Goal: Task Accomplishment & Management: Use online tool/utility

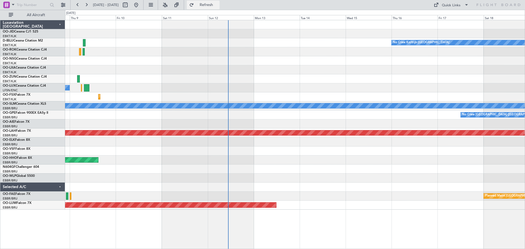
click at [217, 5] on span "Refresh" at bounding box center [206, 5] width 23 height 4
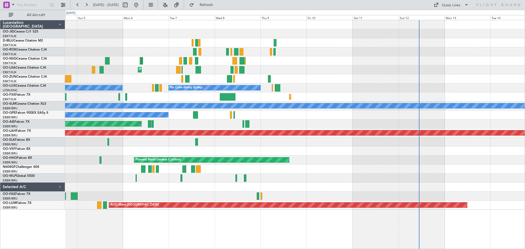
click at [408, 72] on div "No Crew Kortrijk-[GEOGRAPHIC_DATA] AOG Maint [GEOGRAPHIC_DATA]-[GEOGRAPHIC_DATA…" at bounding box center [295, 114] width 460 height 189
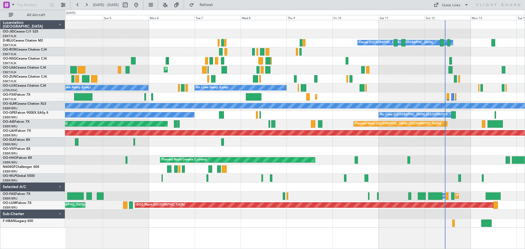
click at [303, 83] on div at bounding box center [295, 78] width 460 height 9
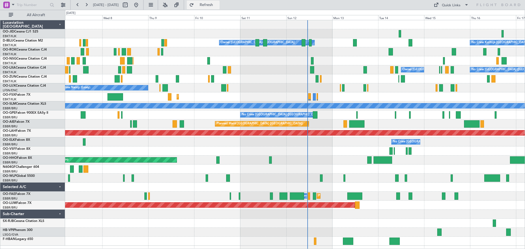
click at [219, 2] on button "Refresh" at bounding box center [203, 5] width 33 height 9
click at [218, 6] on span "Refresh" at bounding box center [206, 5] width 23 height 4
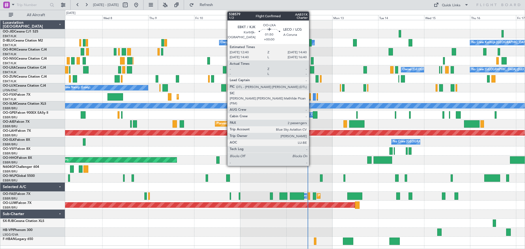
click at [311, 71] on div at bounding box center [312, 69] width 4 height 7
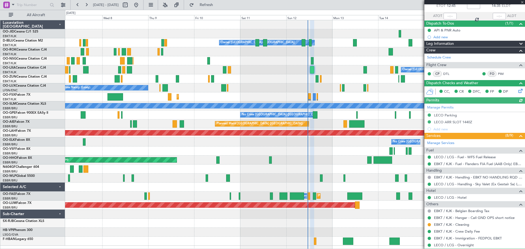
scroll to position [72, 0]
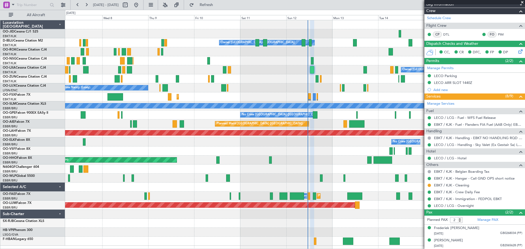
drag, startPoint x: 522, startPoint y: 2, endPoint x: 520, endPoint y: 7, distance: 4.4
click at [522, 2] on span at bounding box center [521, 2] width 5 height 5
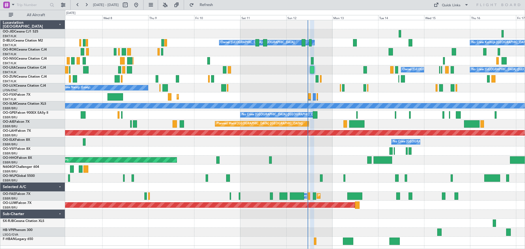
type input "0"
